Goal: Task Accomplishment & Management: Use online tool/utility

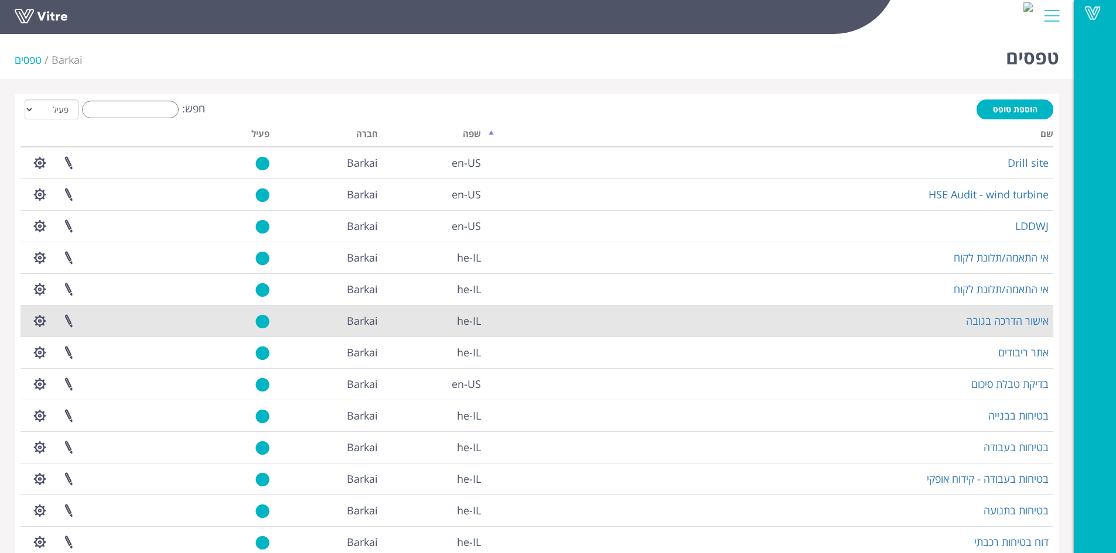
scroll to position [121, 0]
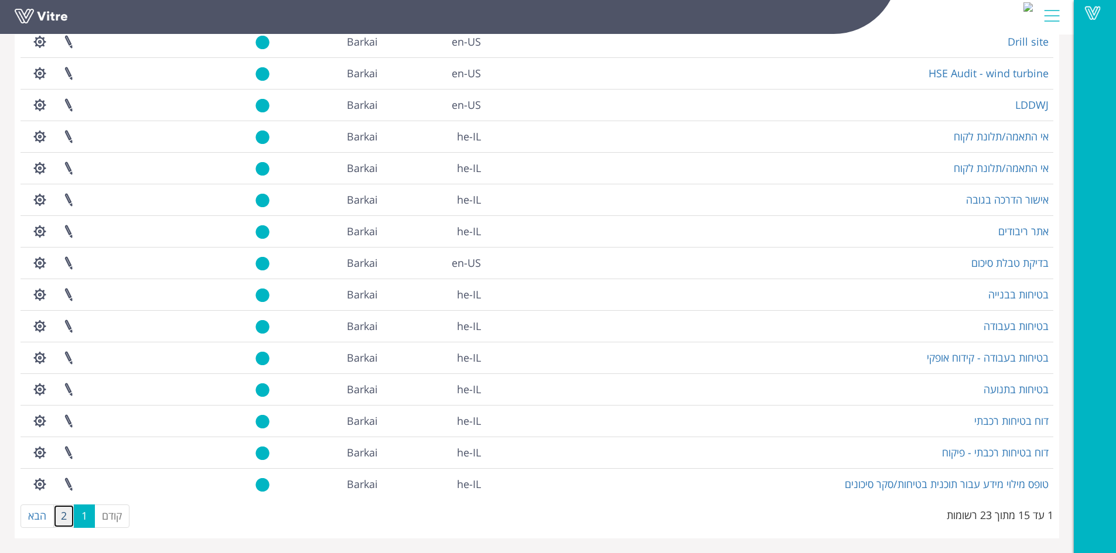
click at [64, 509] on link "2" at bounding box center [63, 516] width 21 height 23
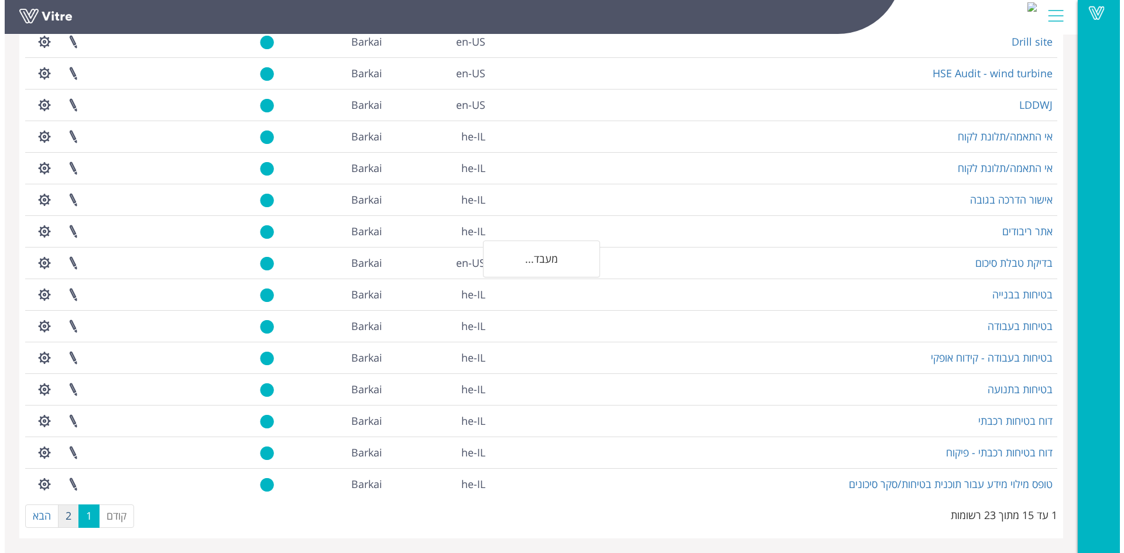
scroll to position [0, 0]
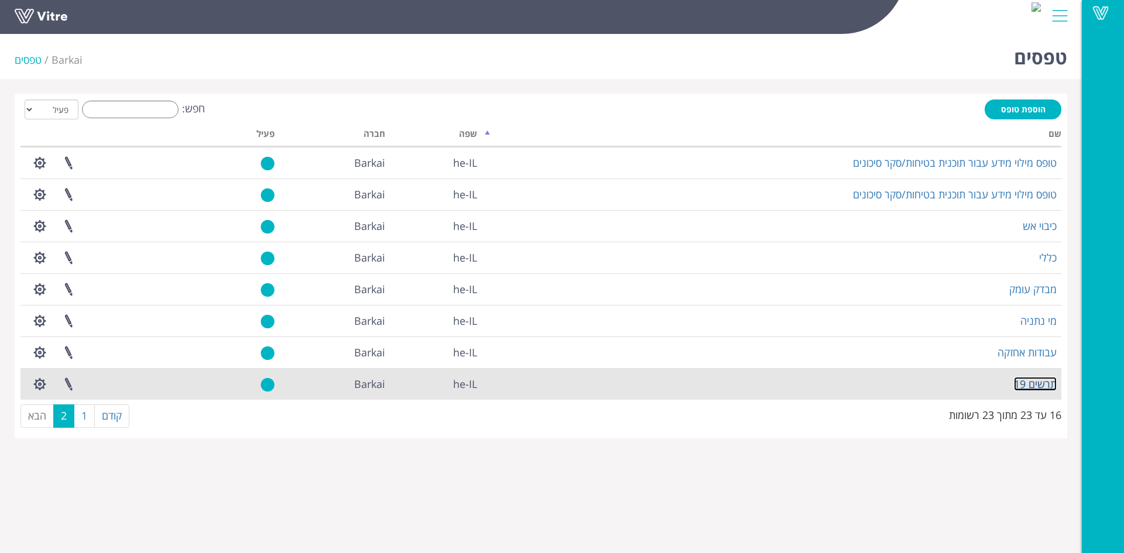
click at [1018, 384] on link "תרשים 19" at bounding box center [1035, 384] width 43 height 14
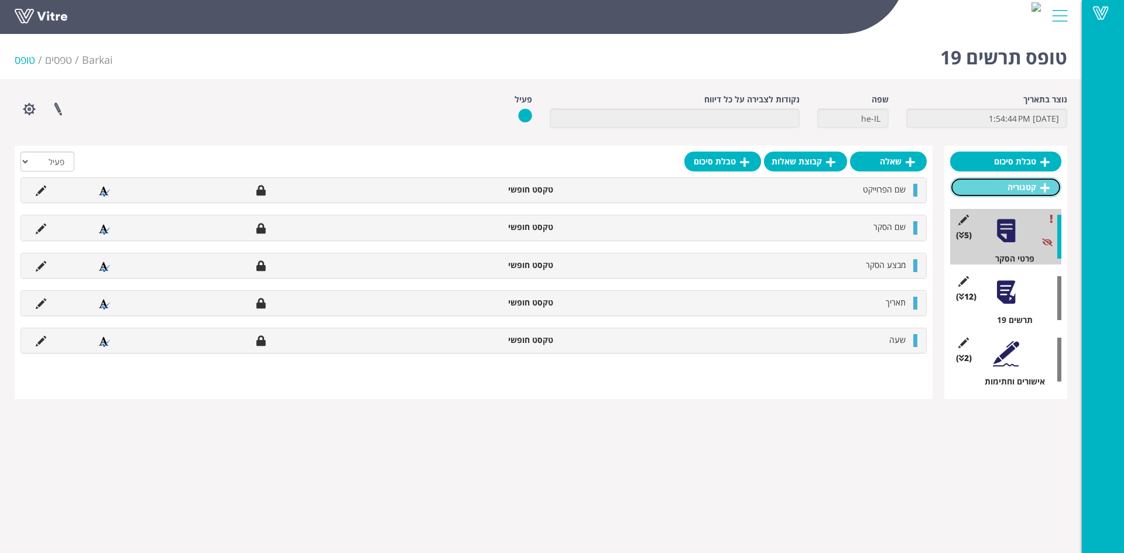
click at [1015, 180] on link "קטגוריה" at bounding box center [1005, 187] width 111 height 20
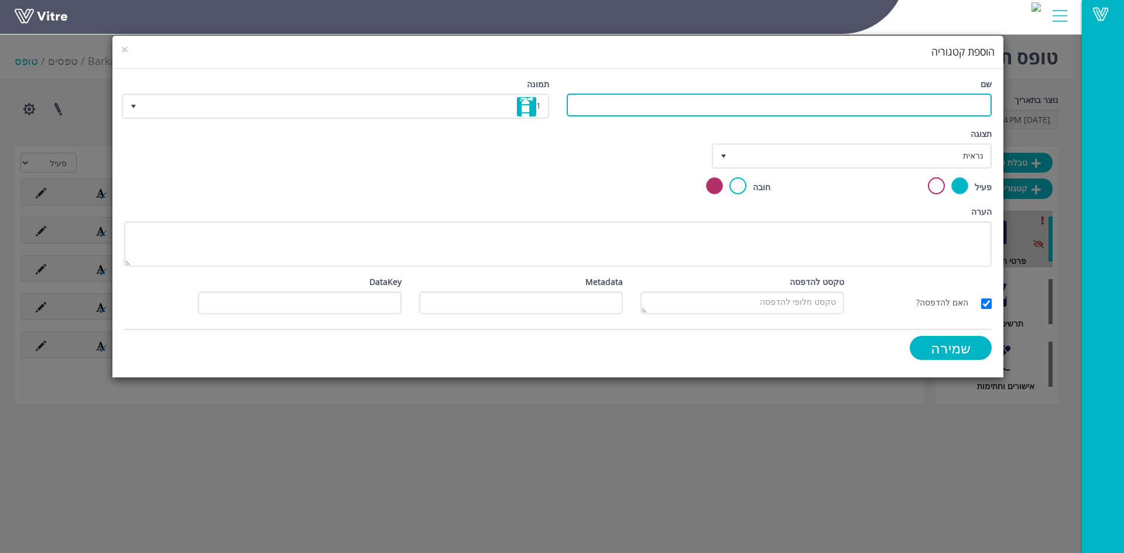
click at [907, 101] on input "שם" at bounding box center [779, 105] width 425 height 23
type input "הערות"
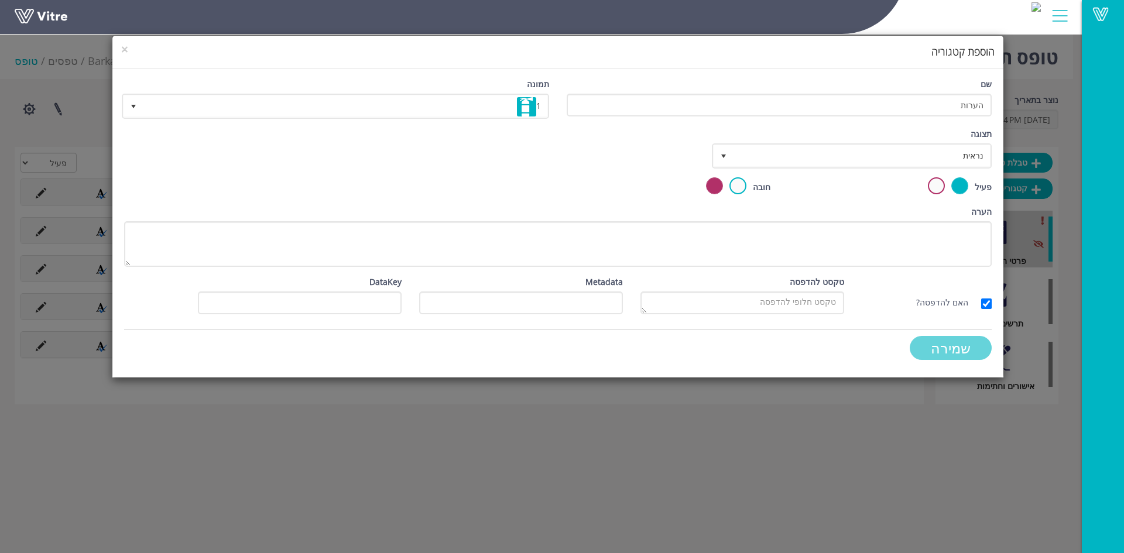
click at [967, 353] on input "שמירה" at bounding box center [951, 348] width 82 height 24
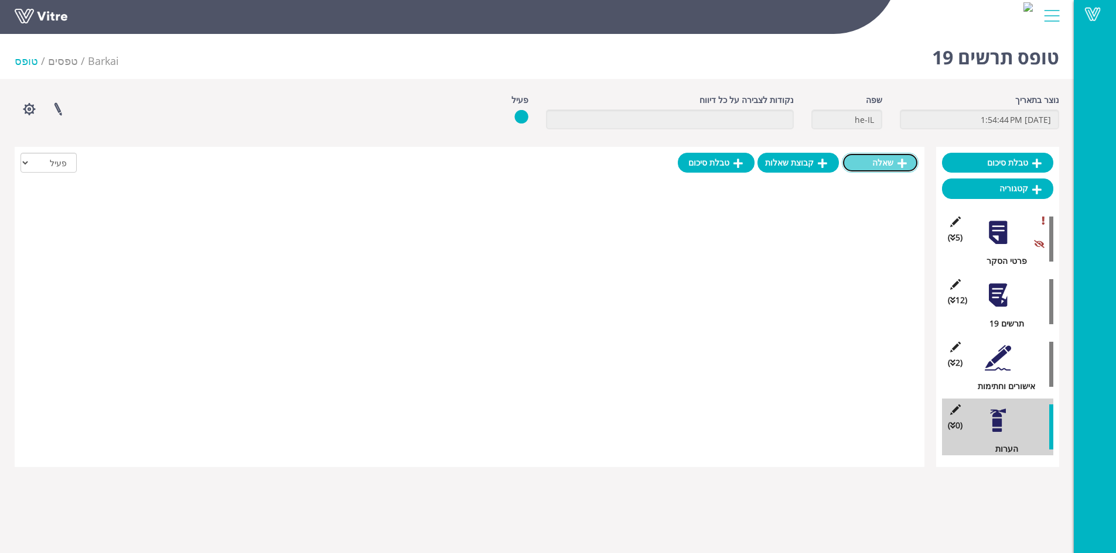
click at [891, 163] on link "שאלה" at bounding box center [879, 163] width 77 height 20
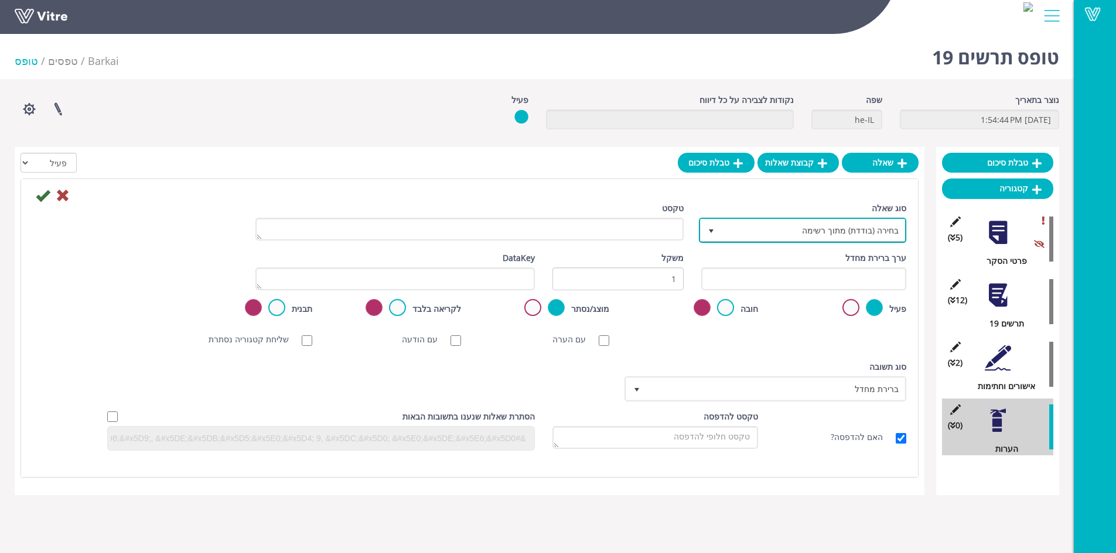
click at [713, 233] on span "select" at bounding box center [710, 231] width 9 height 9
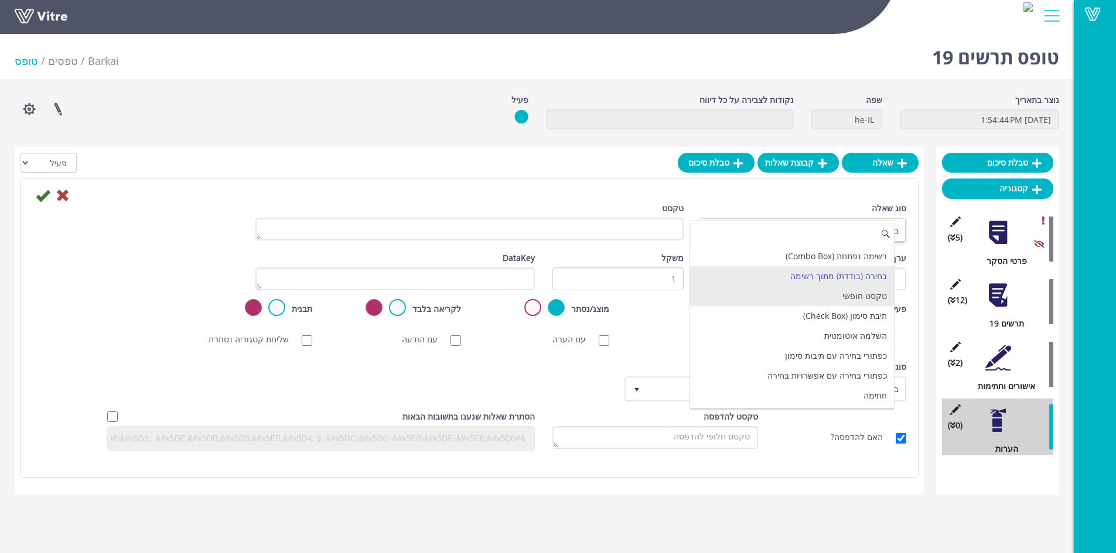
click at [769, 290] on li "טקסט חופשי" at bounding box center [792, 296] width 204 height 20
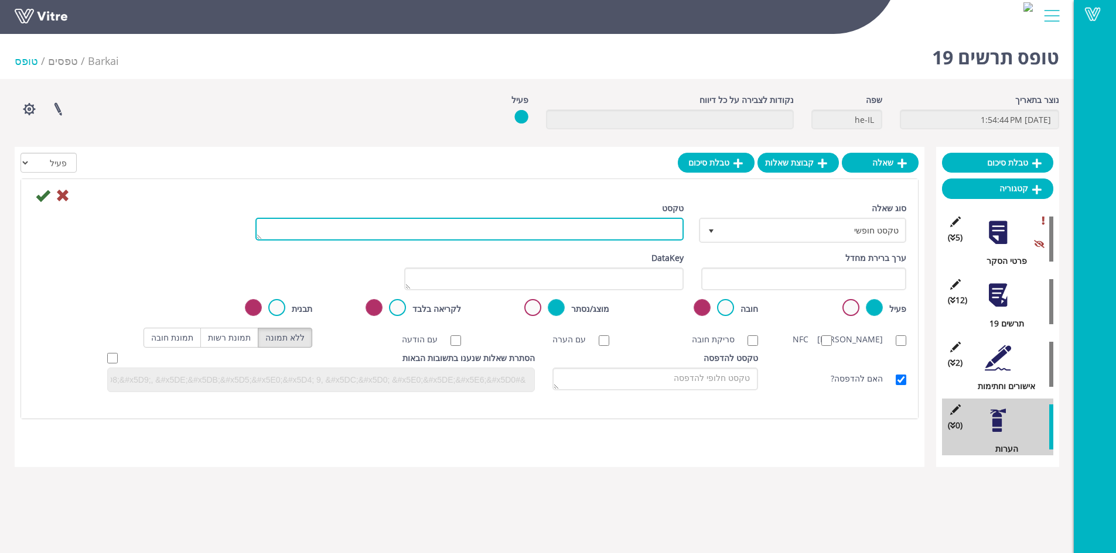
click at [647, 231] on textarea "טקסט" at bounding box center [469, 229] width 428 height 23
type textarea "הערות ותמונות"
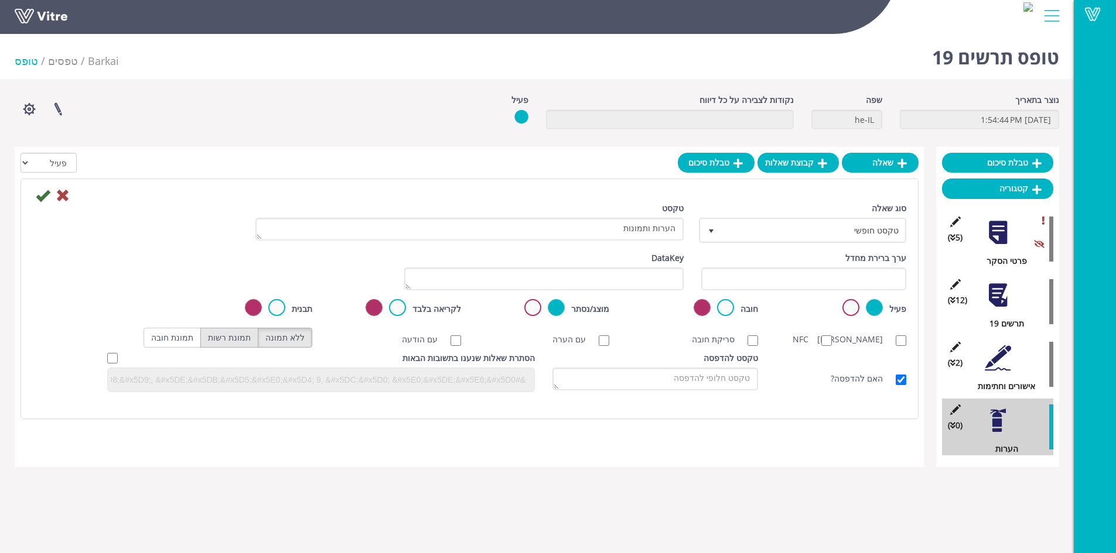
click at [236, 340] on label "תמונת רשות" at bounding box center [229, 338] width 58 height 20
radio input "true"
click at [40, 193] on icon at bounding box center [43, 196] width 14 height 14
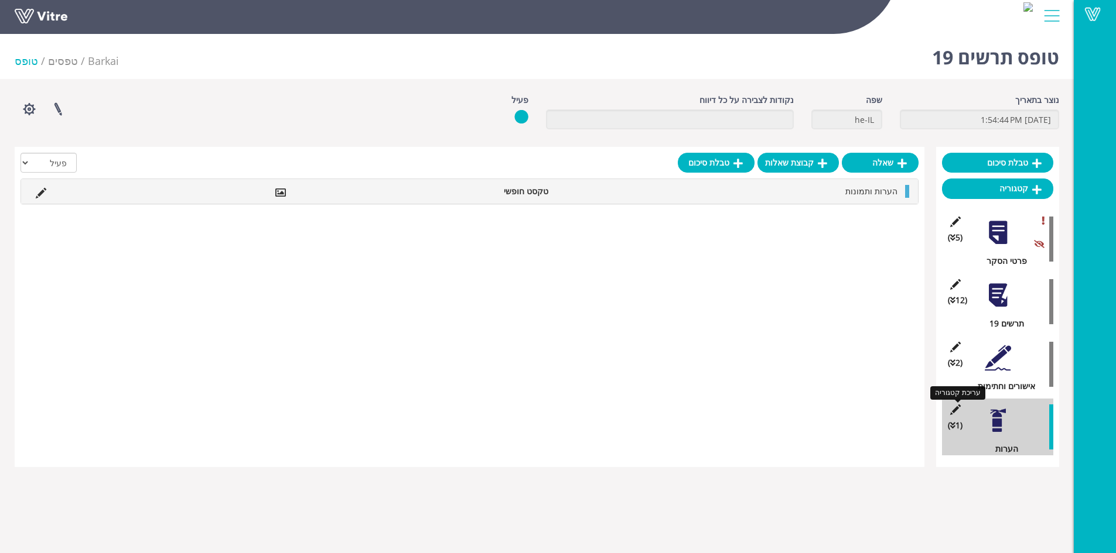
click at [952, 408] on icon at bounding box center [954, 410] width 15 height 11
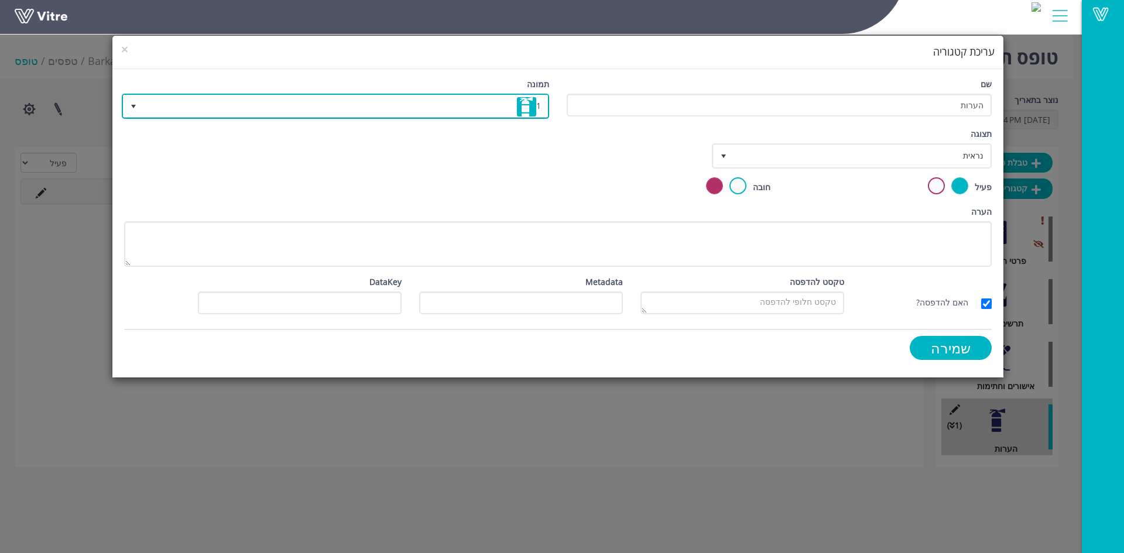
click at [132, 111] on span "select" at bounding box center [133, 106] width 9 height 9
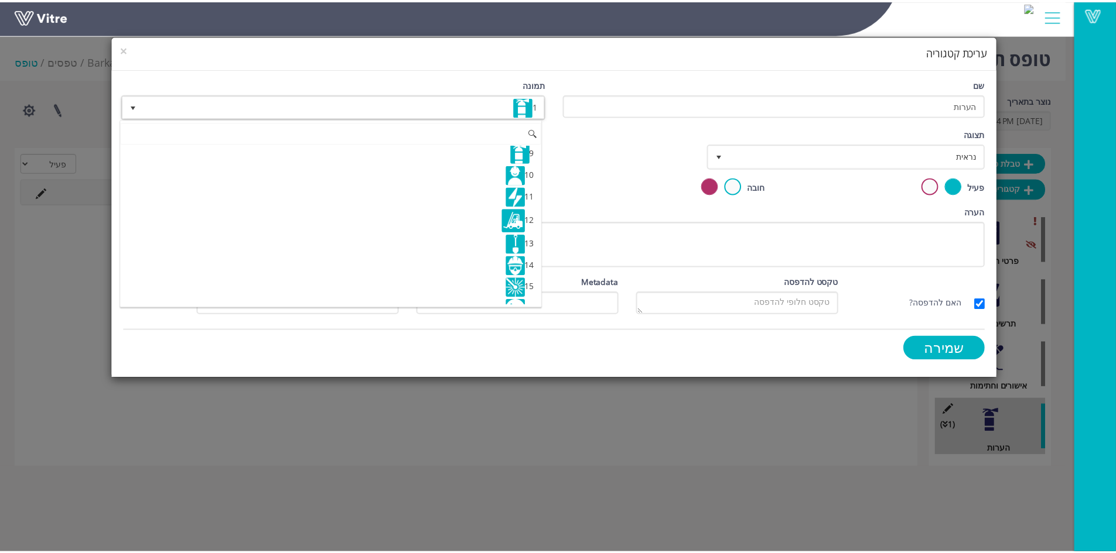
scroll to position [293, 0]
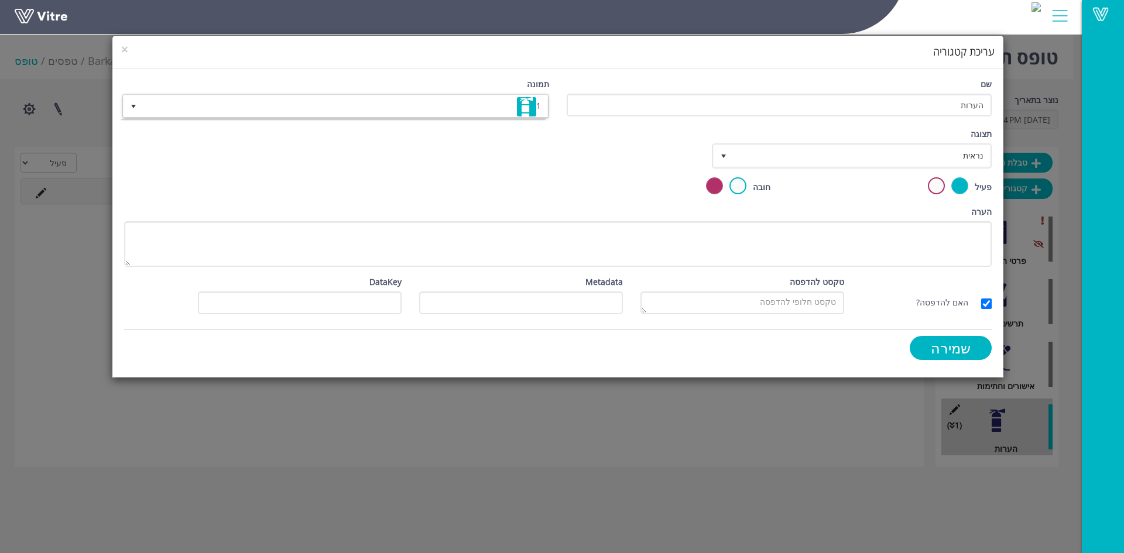
click at [556, 421] on div "× עריכת קטגוריה שם הערות תמונה 1 1 תצוגה נראית 0 קביעת משך דקות 0 קבע חוקיות קב…" at bounding box center [562, 276] width 1124 height 553
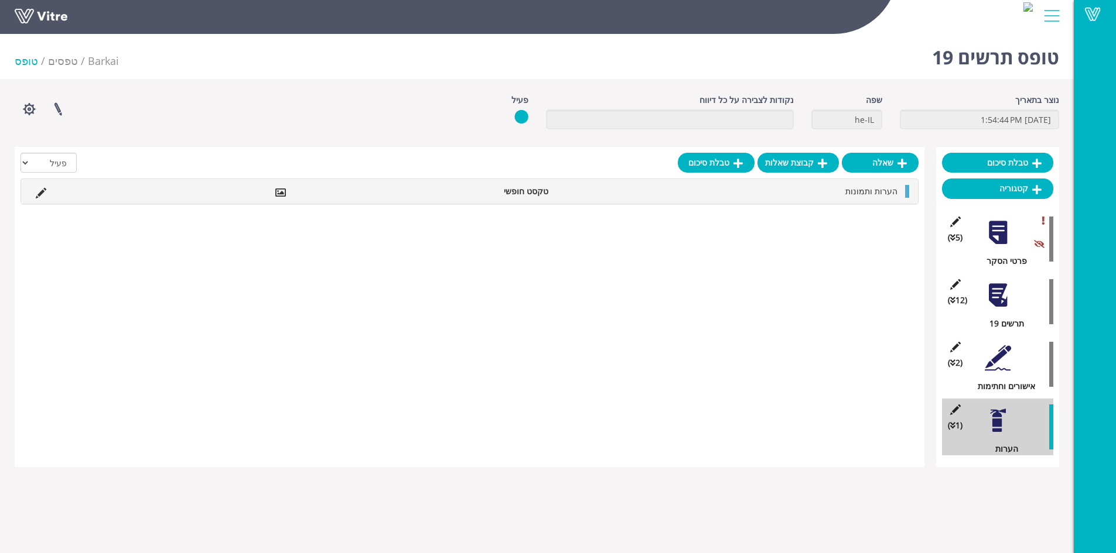
click at [731, 389] on div "שאלה קבוצת שאלות טבלת סיכום הכל פעיל לא פעיל הערות ותמונות טקסט חופשי" at bounding box center [469, 307] width 909 height 320
click at [1017, 475] on body "Vitre טופס תרשים 19 Barkai טפסים טופס נוצר בתאריך 3/1/2021 1:54:44 PM שפה he-IL…" at bounding box center [558, 305] width 1116 height 553
